Goal: Information Seeking & Learning: Learn about a topic

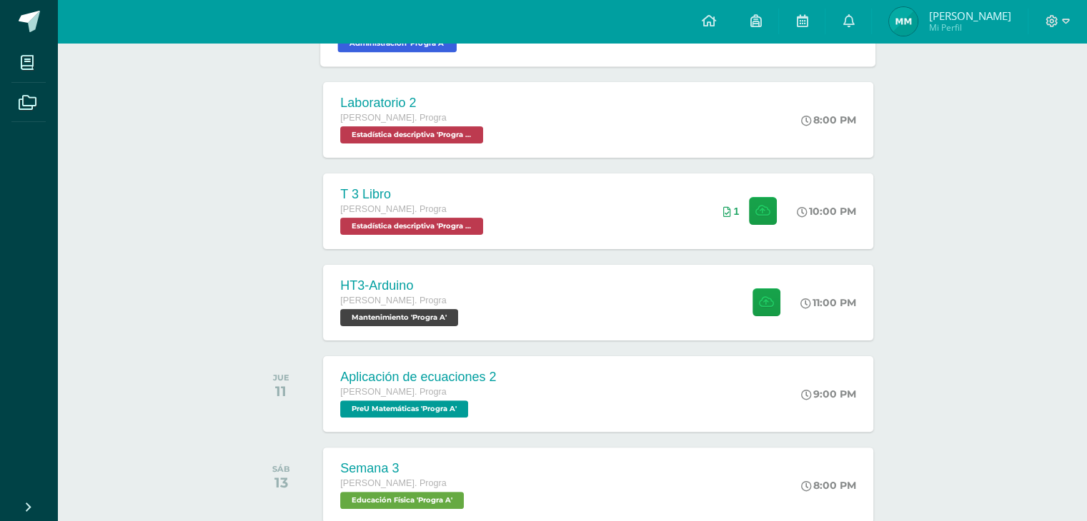
scroll to position [291, 0]
click at [611, 284] on div "HT3-[PERSON_NAME]. Progra Mantenimiento 'Progra A' 11:00 PM HT3-[GEOGRAPHIC_DAT…" at bounding box center [598, 302] width 555 height 76
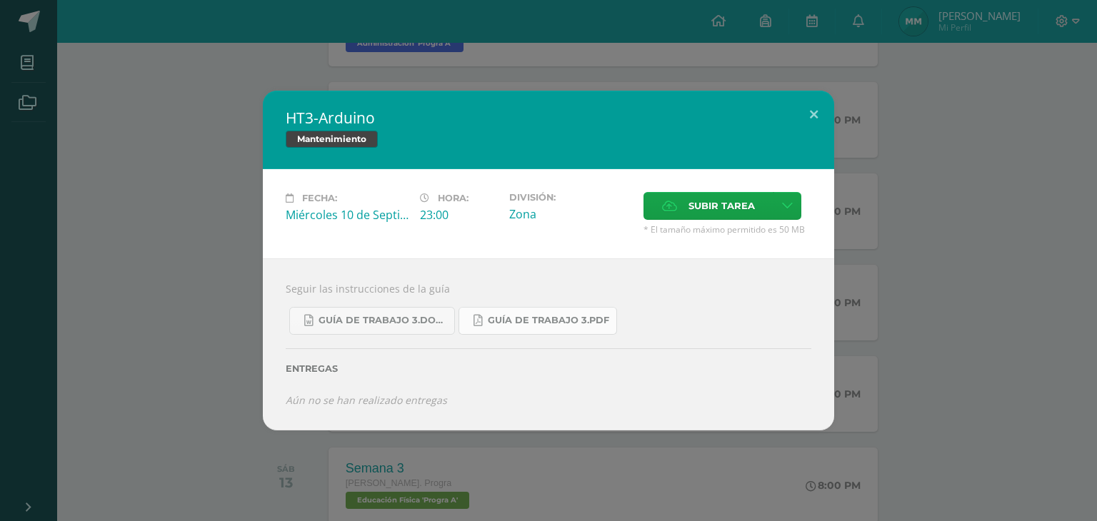
click at [493, 314] on link "Guía de trabajo 3.pdf" at bounding box center [538, 321] width 159 height 28
click at [701, 202] on span "Subir tarea" at bounding box center [722, 206] width 66 height 26
click at [0, 0] on input "Subir tarea" at bounding box center [0, 0] width 0 height 0
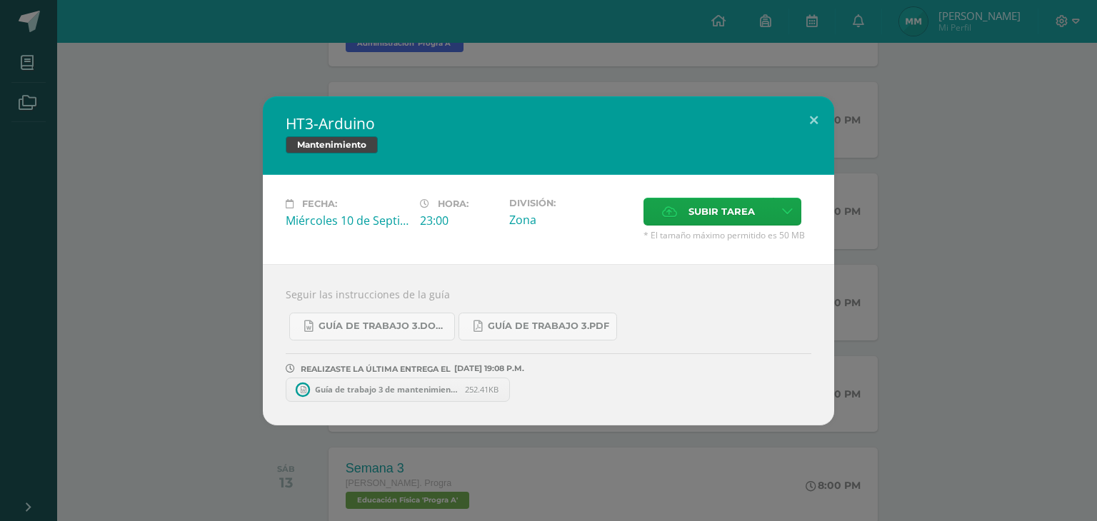
click at [189, 265] on div "HT3-[PERSON_NAME] Mantenimiento Fecha: [DATE] Hora: 23:00 División: Zona" at bounding box center [549, 260] width 1086 height 329
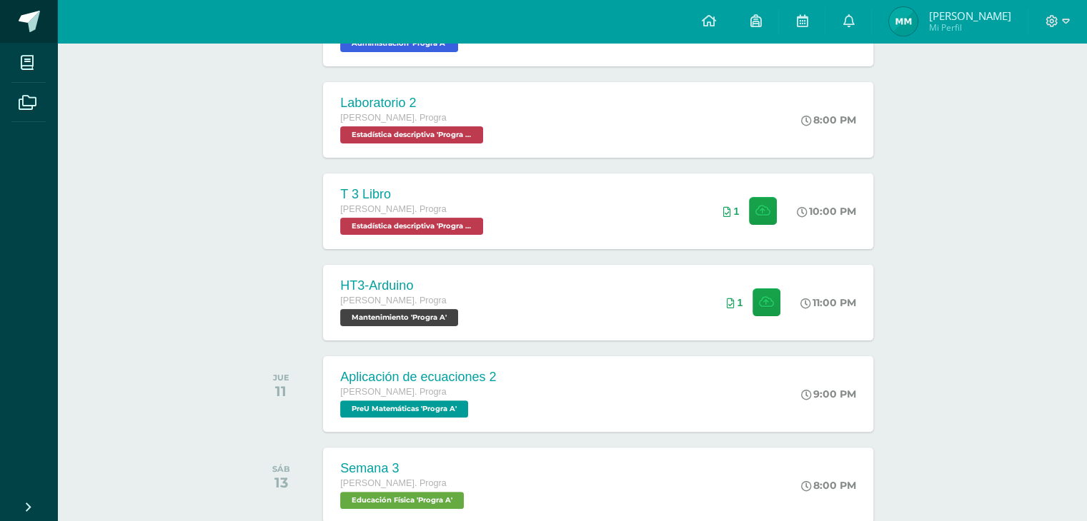
click at [35, 23] on span at bounding box center [29, 21] width 21 height 21
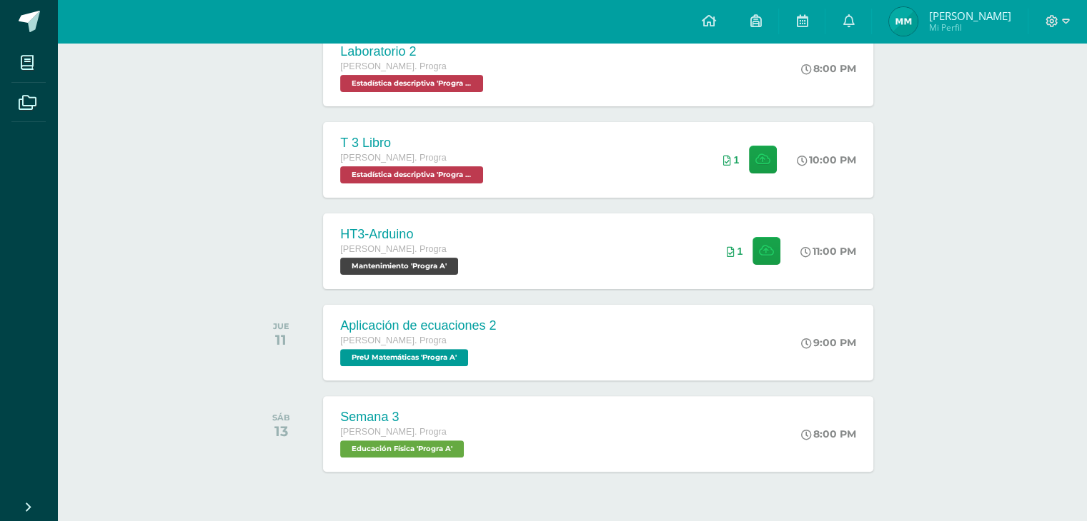
scroll to position [383, 0]
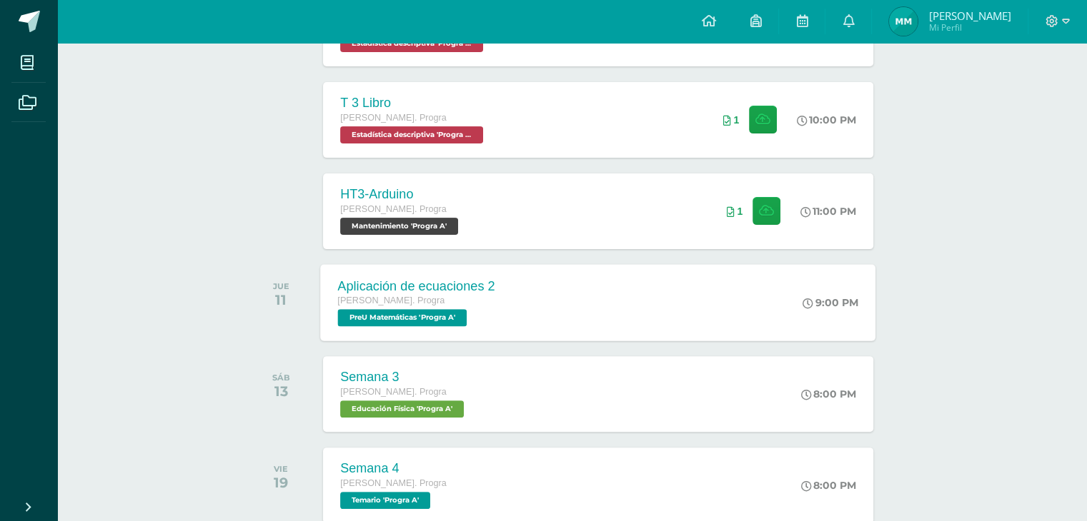
click at [614, 334] on div "Aplicación de ecuaciones 2 [PERSON_NAME]. Progra PreU Matemáticas 'Progra A' 9:…" at bounding box center [598, 302] width 555 height 76
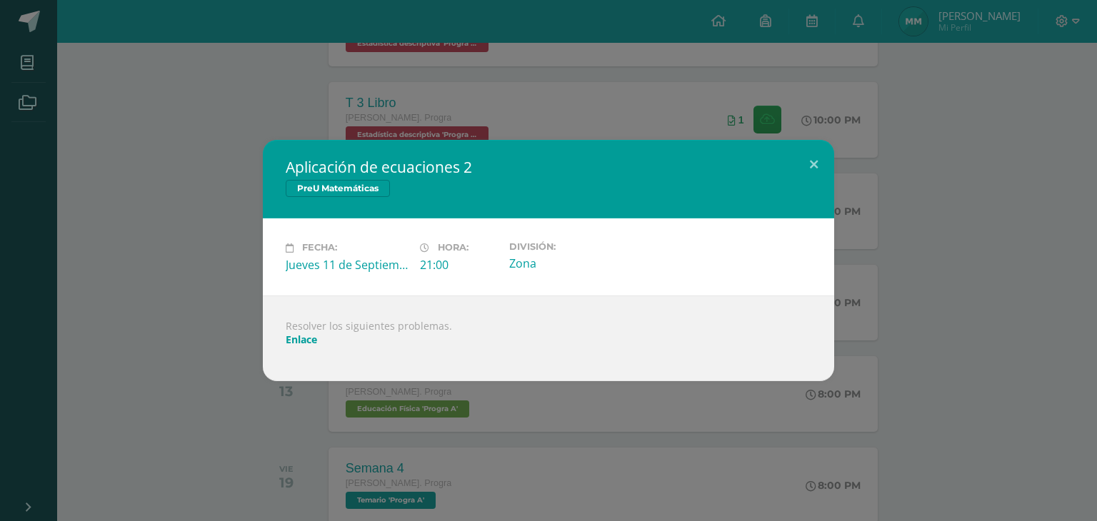
click at [299, 341] on link "Enlace" at bounding box center [301, 340] width 31 height 14
click at [211, 199] on div "Aplicación de ecuaciones 2 PreU Matemáticas Fecha: [DATE] Hora: 21:00 División:" at bounding box center [549, 260] width 1086 height 241
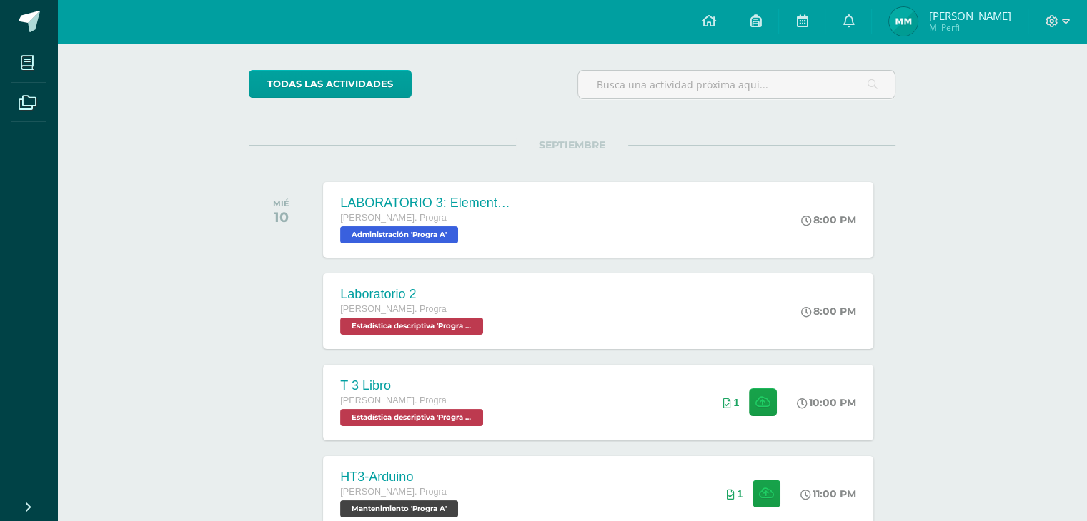
scroll to position [0, 0]
